Goal: Navigation & Orientation: Understand site structure

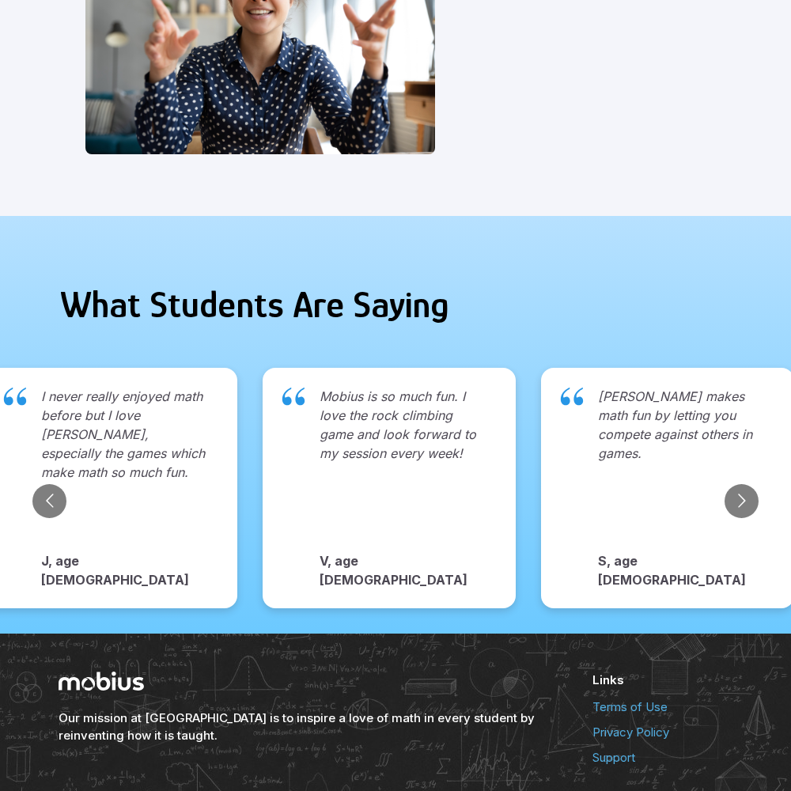
scroll to position [1625, 0]
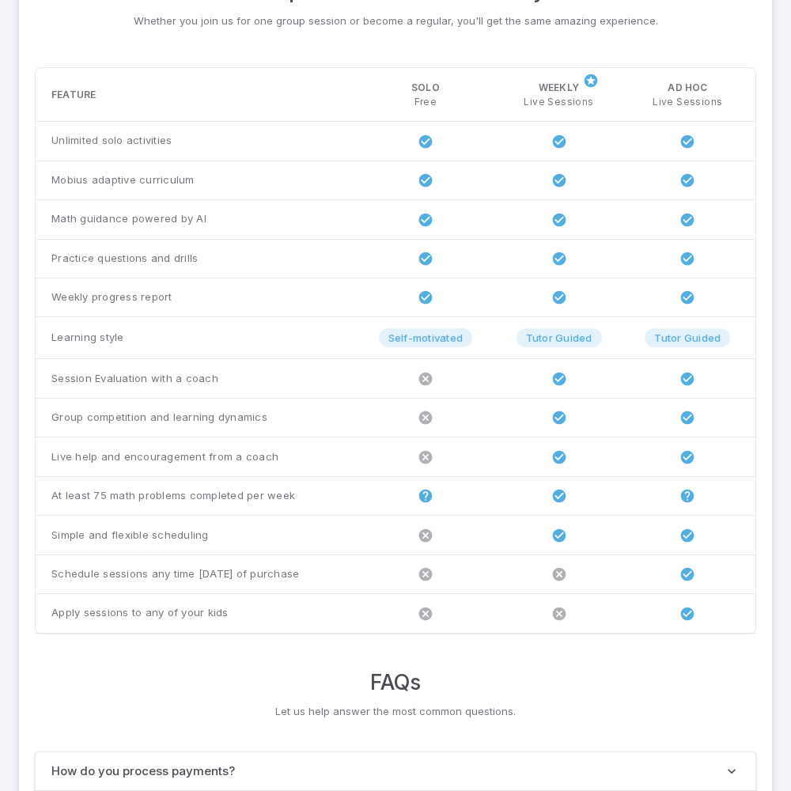
scroll to position [1213, 0]
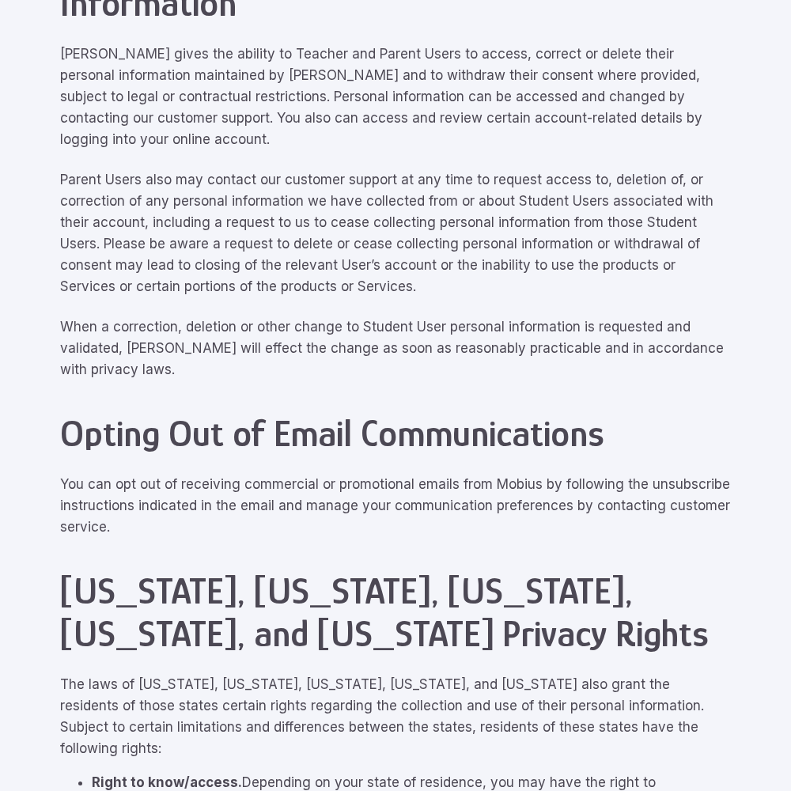
scroll to position [7116, 0]
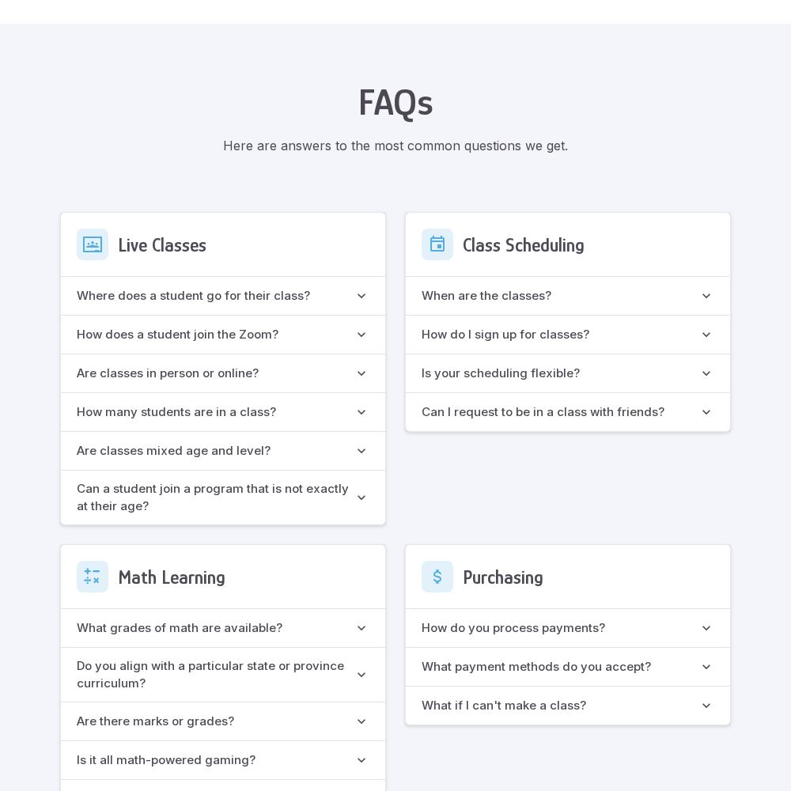
scroll to position [1404, 0]
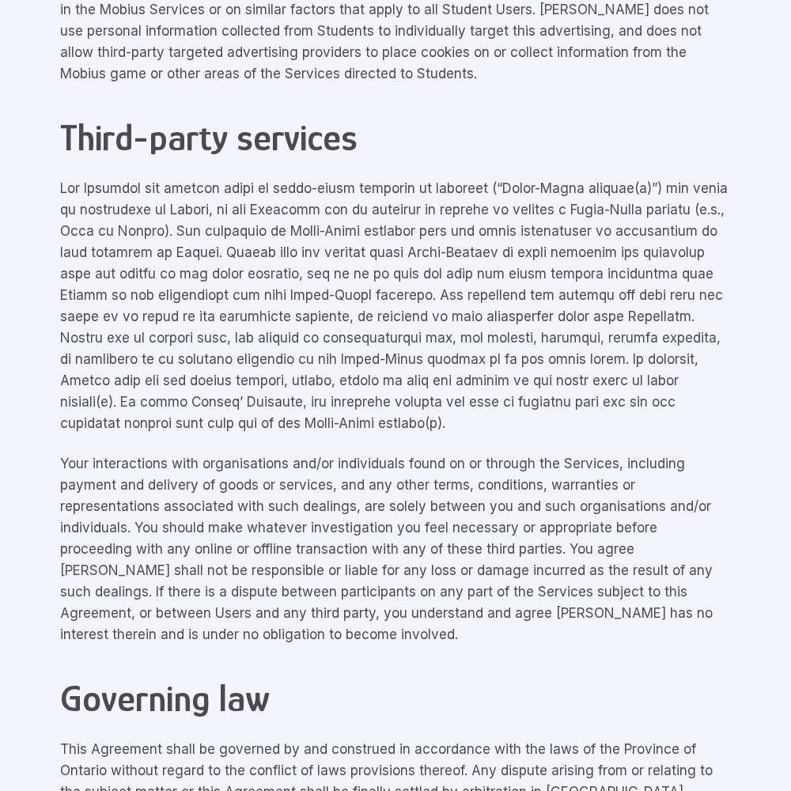
scroll to position [7116, 0]
